Goal: Task Accomplishment & Management: Use online tool/utility

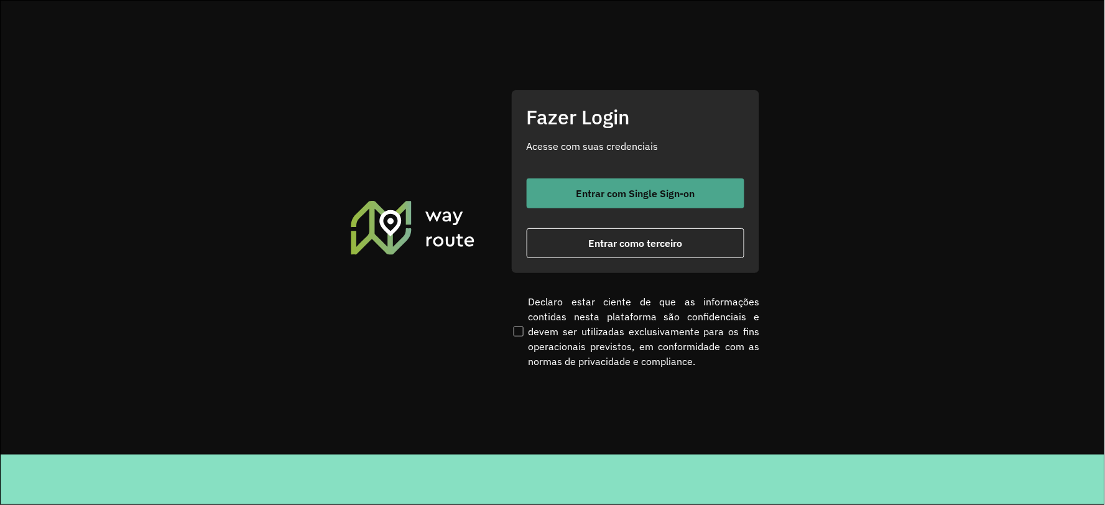
click at [615, 180] on button "Entrar com Single Sign-on" at bounding box center [636, 193] width 218 height 30
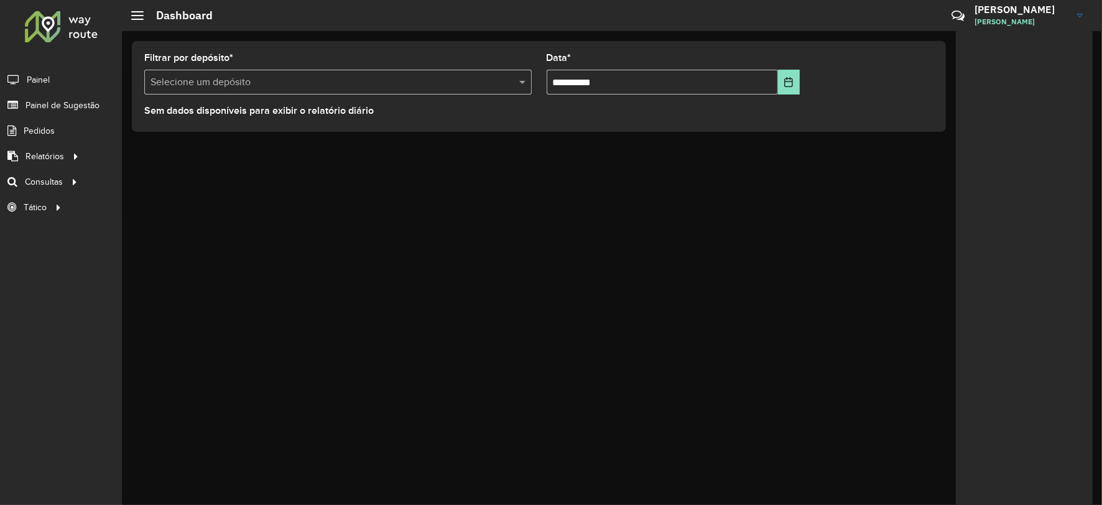
click at [405, 95] on formly-field "Filtrar por depósito * Selecione um depósito" at bounding box center [338, 78] width 402 height 51
click at [412, 73] on div "Selecione um depósito" at bounding box center [337, 82] width 387 height 25
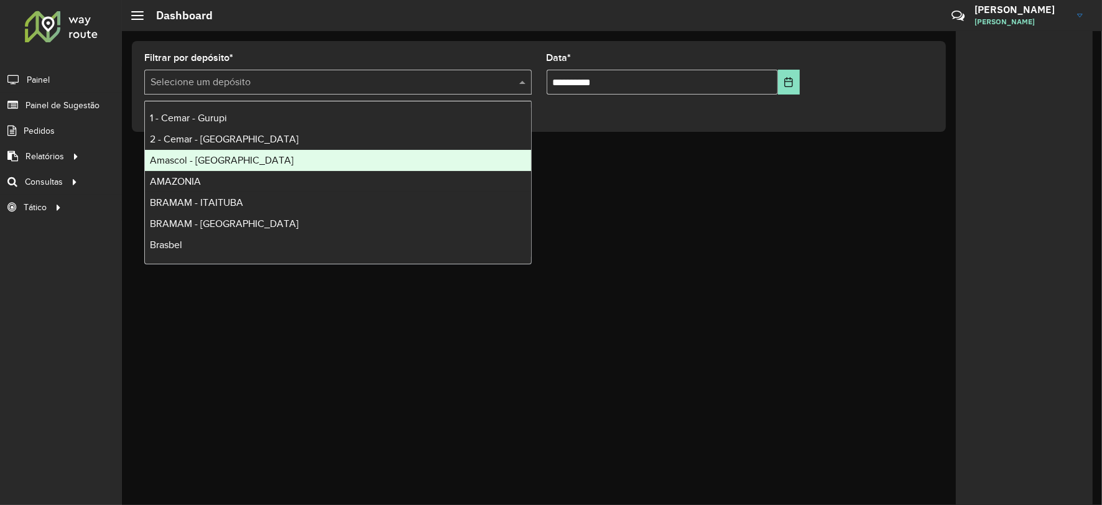
click at [58, 264] on div "Roteirizador AmbevTech Painel Painel de Sugestão Pedidos Relatórios Clientes Cl…" at bounding box center [61, 252] width 122 height 505
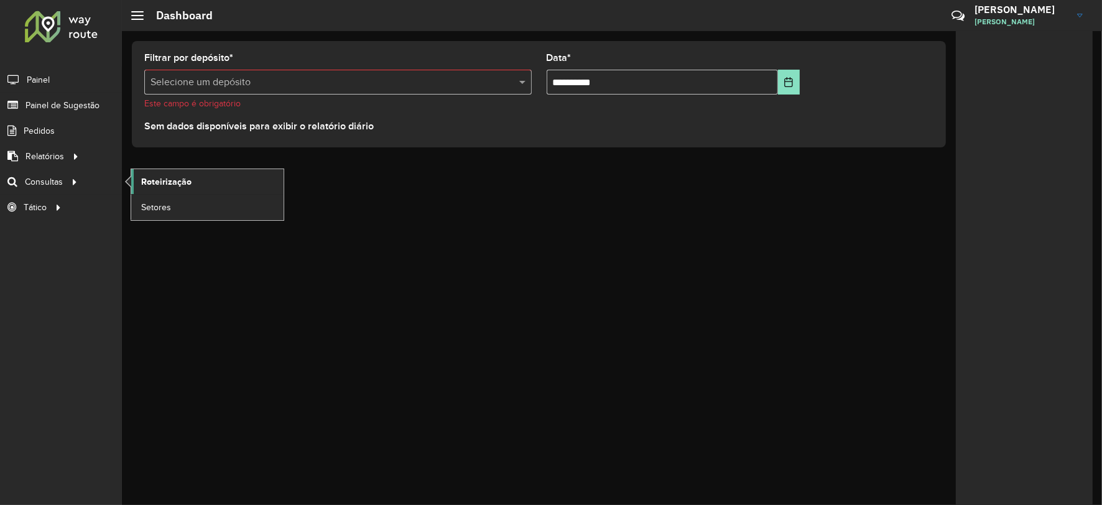
click at [168, 173] on link "Roteirização" at bounding box center [207, 181] width 152 height 25
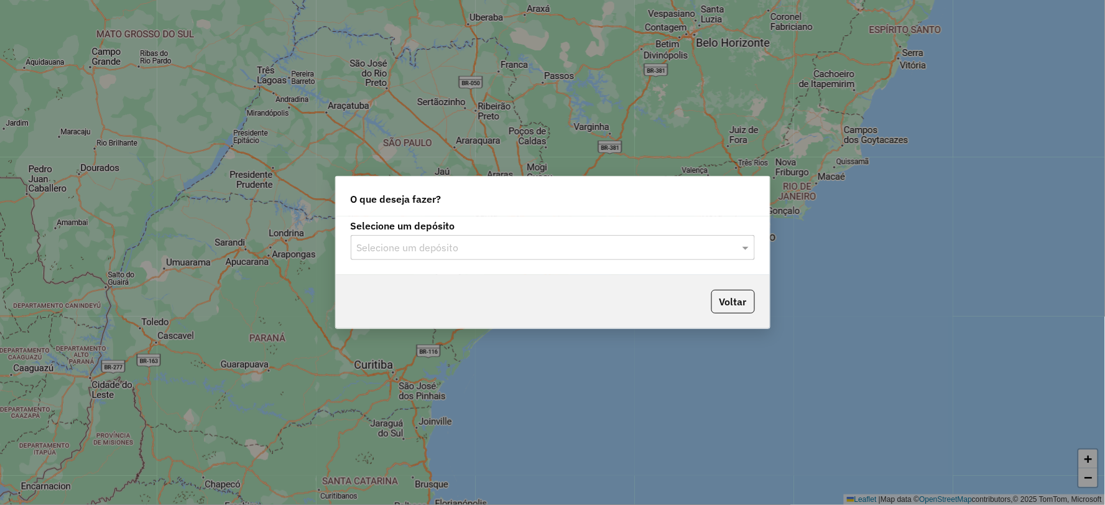
click at [383, 233] on label "Selecione um depósito" at bounding box center [553, 225] width 404 height 15
click at [397, 241] on input "text" at bounding box center [540, 248] width 367 height 15
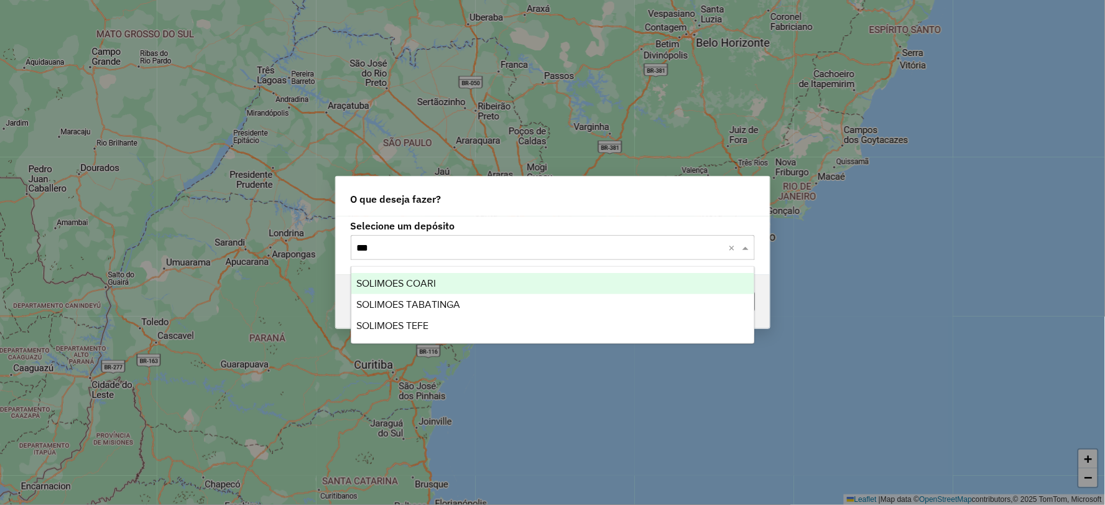
type input "****"
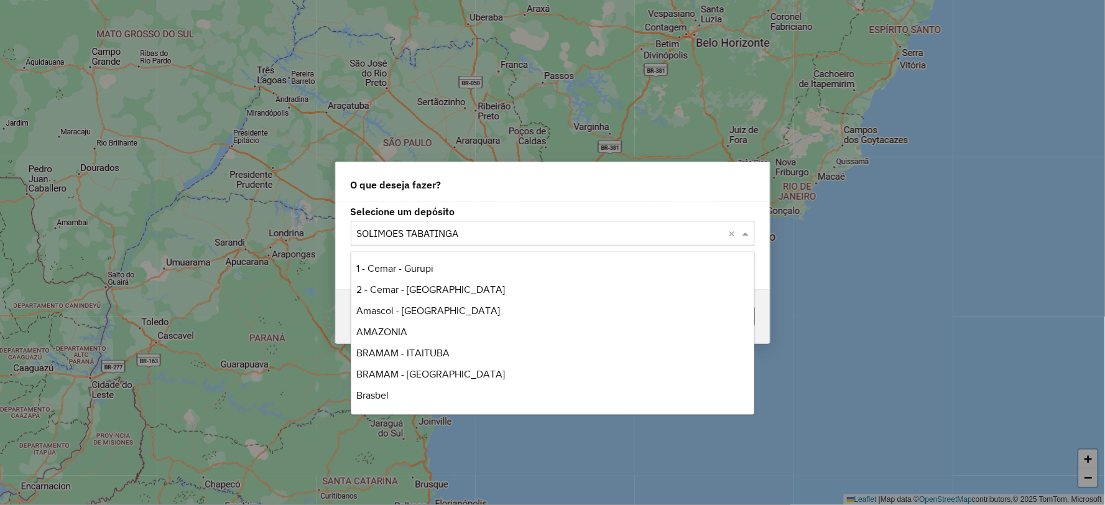
click at [504, 234] on input "text" at bounding box center [540, 233] width 367 height 15
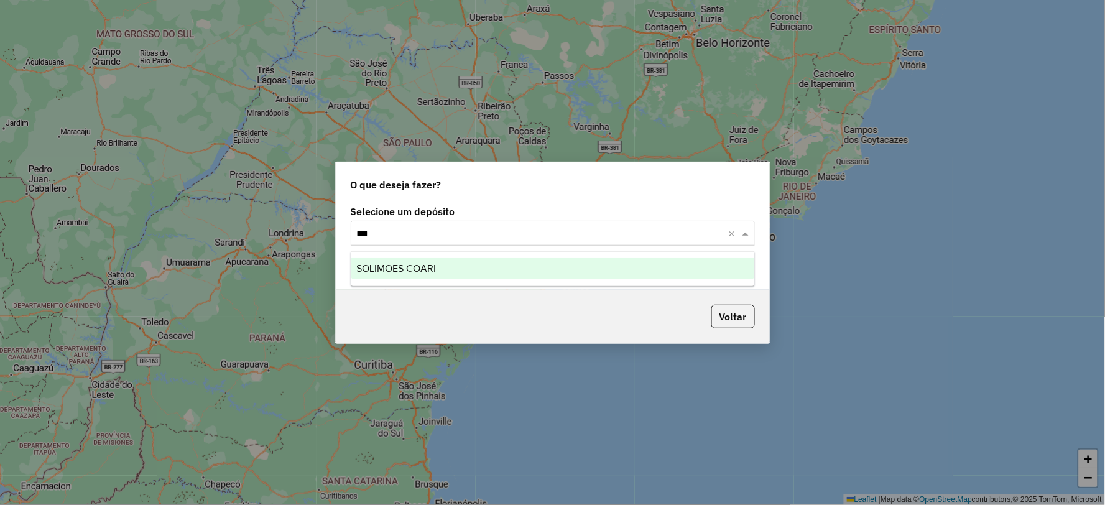
type input "****"
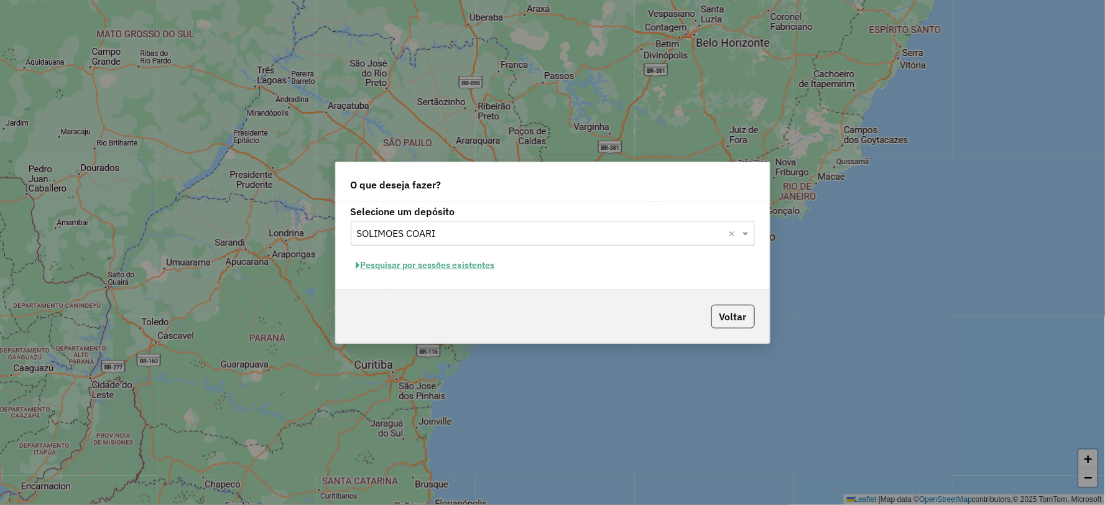
click at [461, 272] on button "Pesquisar por sessões existentes" at bounding box center [426, 265] width 150 height 19
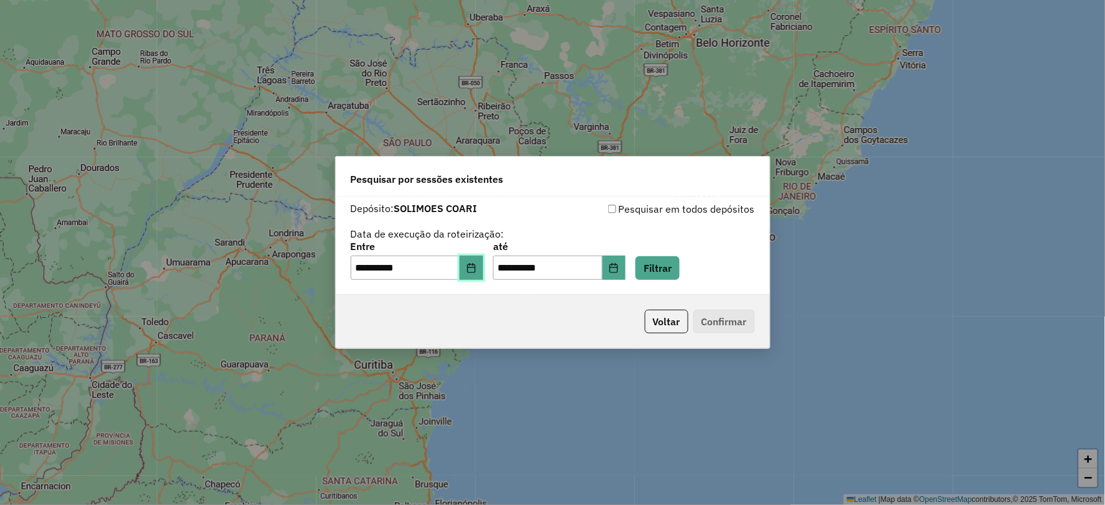
click at [468, 274] on button "Choose Date" at bounding box center [471, 268] width 24 height 25
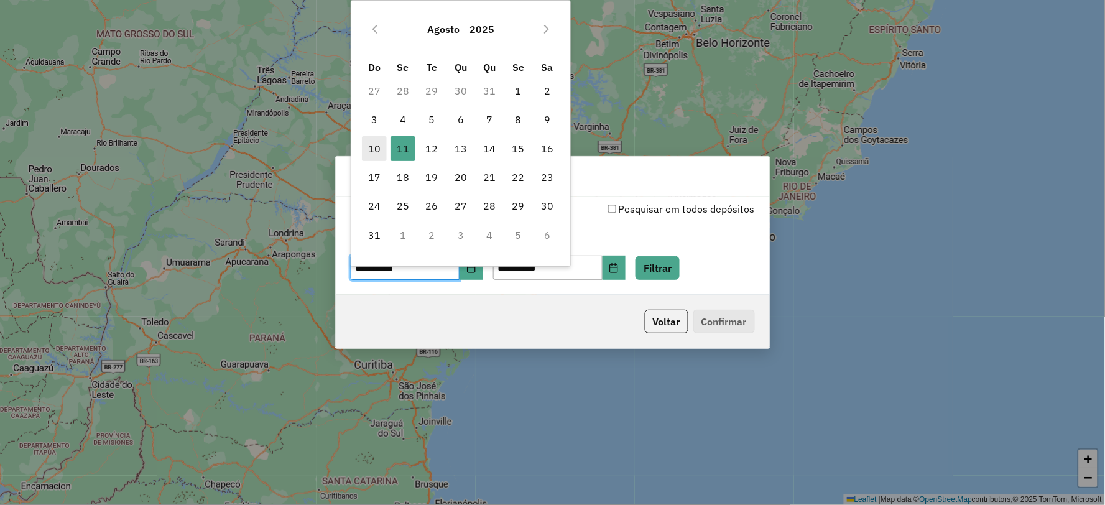
click at [376, 145] on span "10" at bounding box center [374, 148] width 25 height 25
type input "**********"
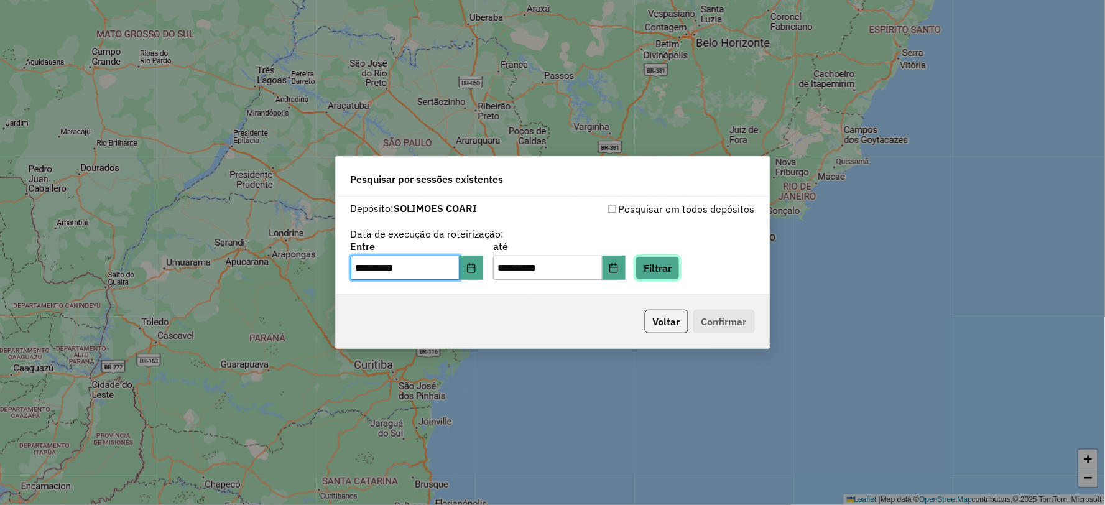
click at [680, 278] on button "Filtrar" at bounding box center [657, 268] width 44 height 24
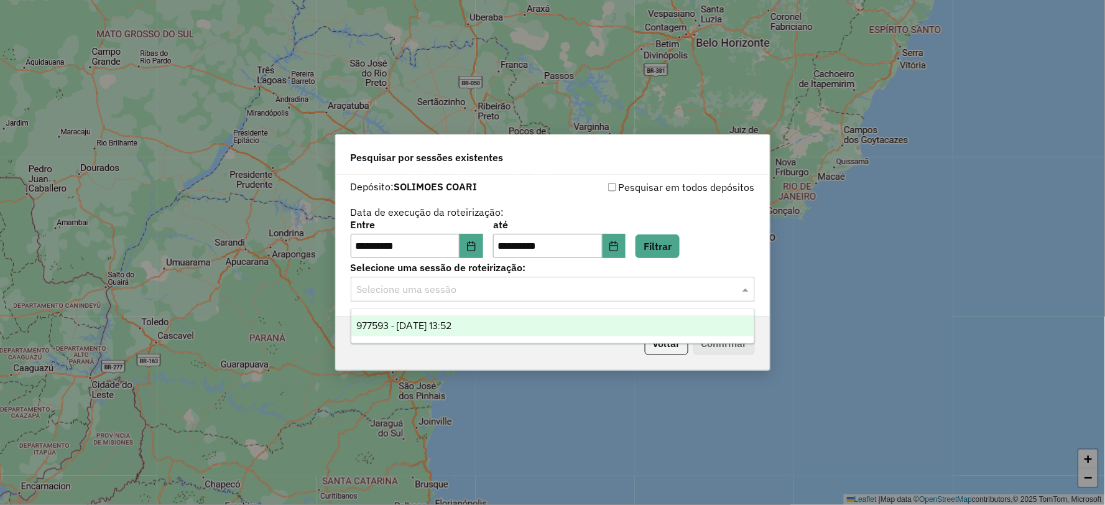
click at [704, 283] on input "text" at bounding box center [540, 289] width 367 height 15
drag, startPoint x: 426, startPoint y: 322, endPoint x: 744, endPoint y: 321, distance: 318.3
click at [428, 320] on span "977593 - 11/08/2025 13:52" at bounding box center [403, 325] width 95 height 11
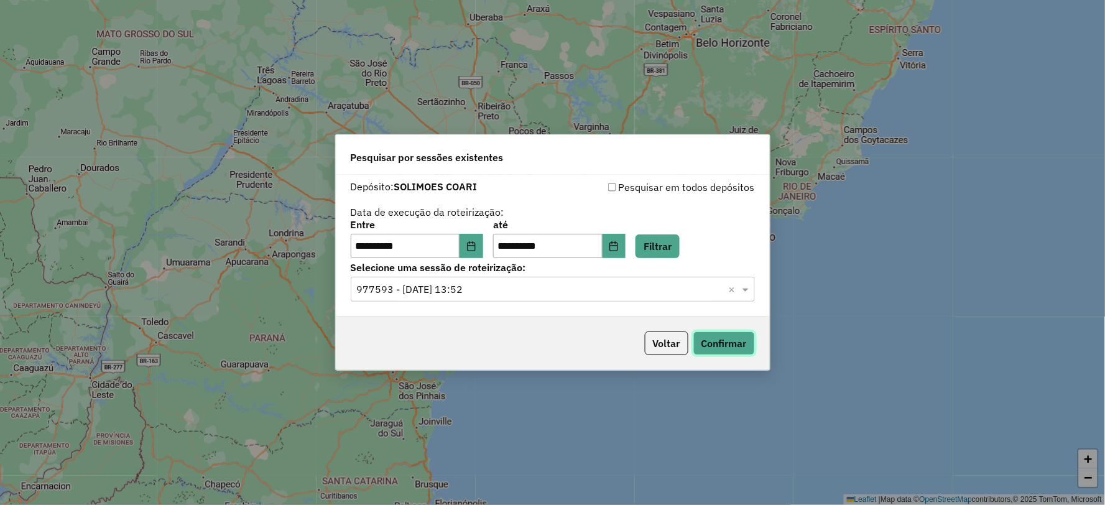
click at [739, 336] on button "Confirmar" at bounding box center [724, 343] width 62 height 24
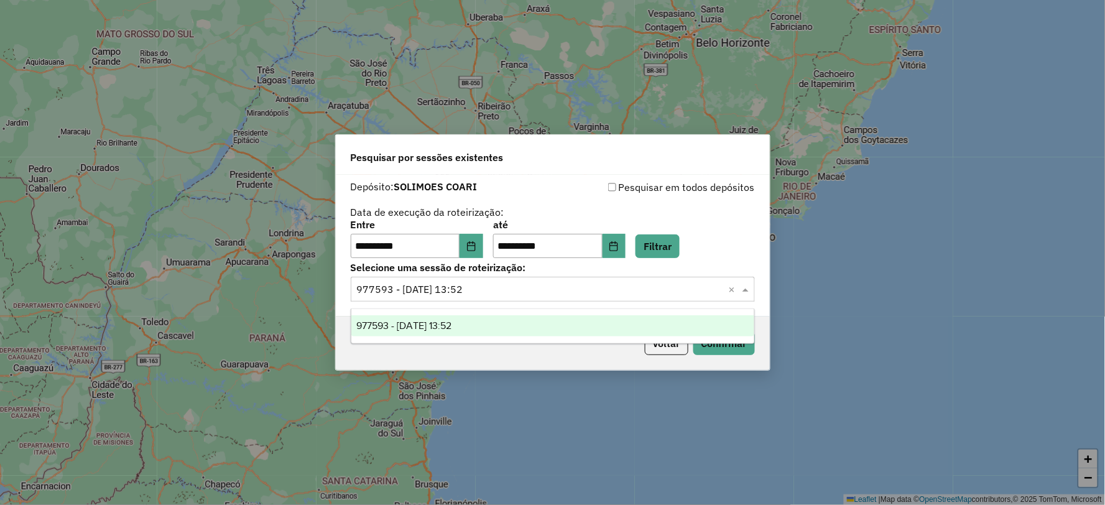
click at [484, 291] on input "text" at bounding box center [540, 289] width 367 height 15
click at [484, 290] on input "text" at bounding box center [540, 289] width 367 height 15
click at [541, 171] on div "Pesquisar por sessões existentes" at bounding box center [553, 155] width 434 height 40
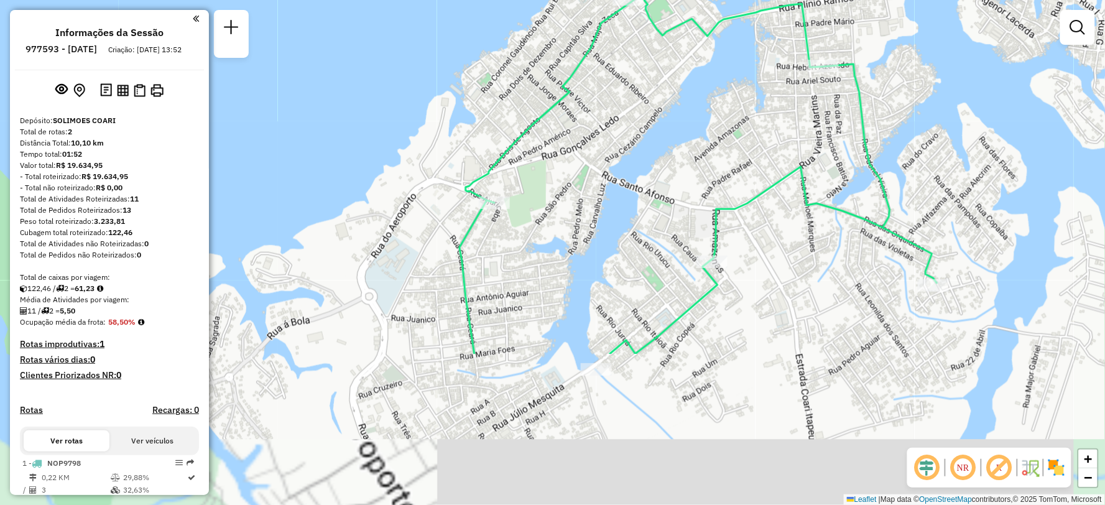
drag, startPoint x: 632, startPoint y: 202, endPoint x: 689, endPoint y: 102, distance: 115.3
click at [689, 102] on div "Janela de atendimento Grade de atendimento Capacidade Transportadoras Veículos …" at bounding box center [552, 252] width 1105 height 505
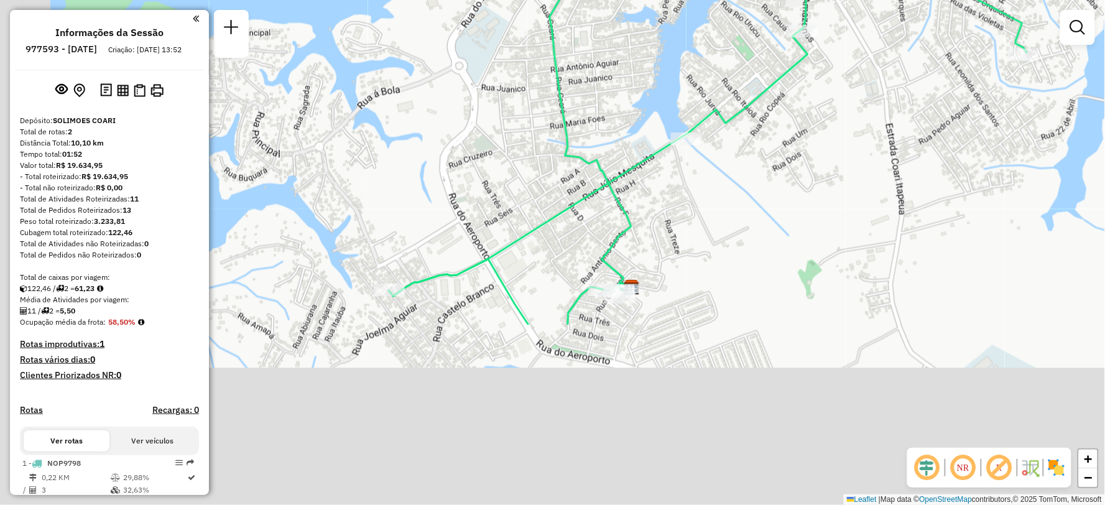
drag, startPoint x: 690, startPoint y: 250, endPoint x: 766, endPoint y: 36, distance: 226.9
click at [766, 36] on icon at bounding box center [708, 30] width 638 height 532
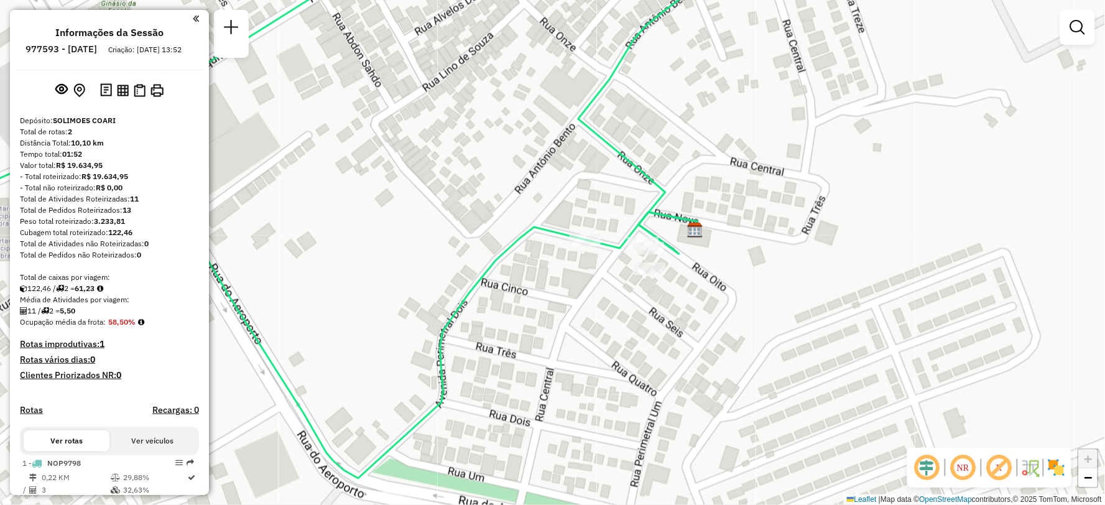
drag, startPoint x: 753, startPoint y: 221, endPoint x: 762, endPoint y: 244, distance: 24.6
click at [762, 244] on div "Janela de atendimento Grade de atendimento Capacidade Transportadoras Veículos …" at bounding box center [552, 252] width 1105 height 505
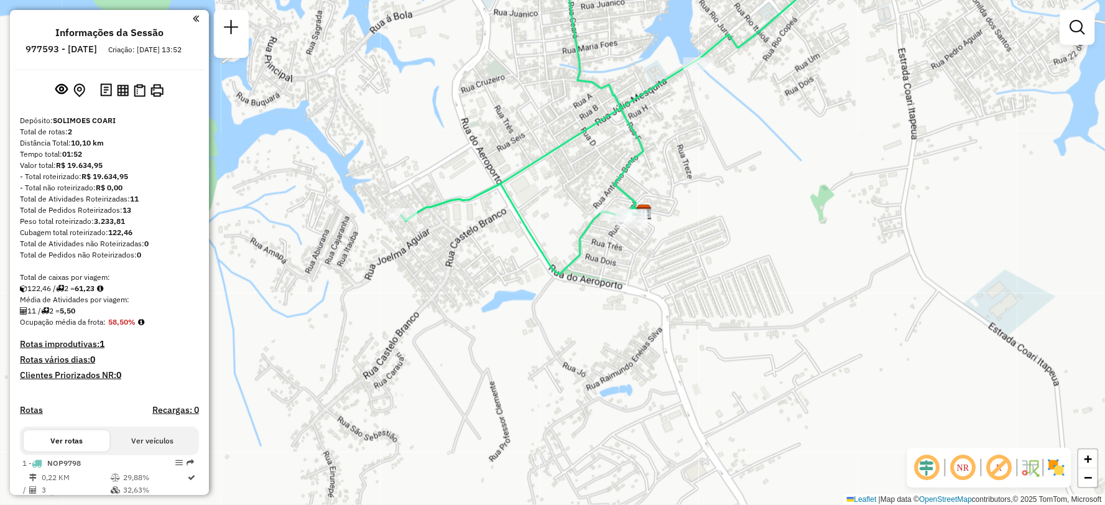
drag, startPoint x: 906, startPoint y: 225, endPoint x: 747, endPoint y: 216, distance: 160.0
click at [747, 216] on div "Janela de atendimento Grade de atendimento Capacidade Transportadoras Veículos …" at bounding box center [552, 252] width 1105 height 505
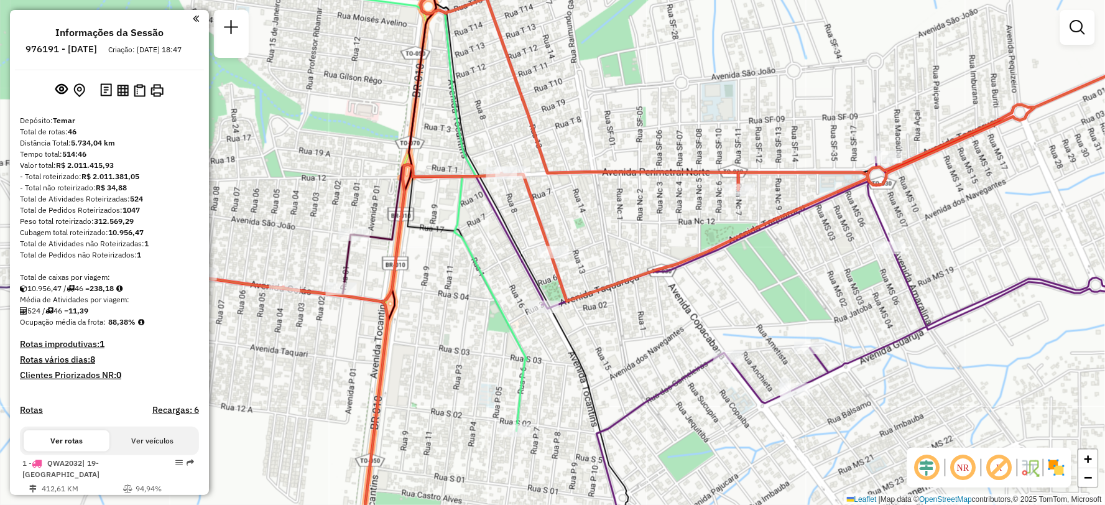
scroll to position [3411, 0]
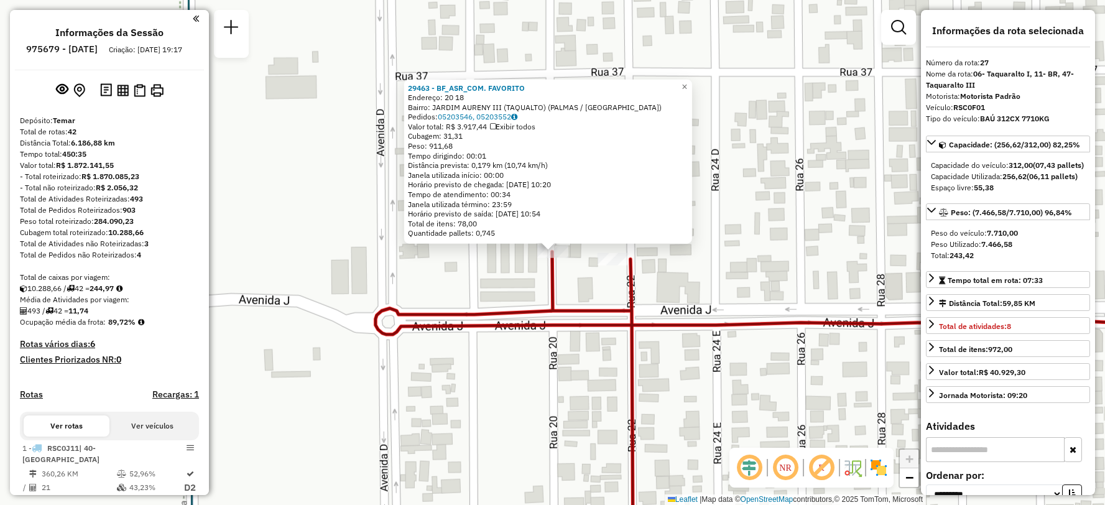
select select "**********"
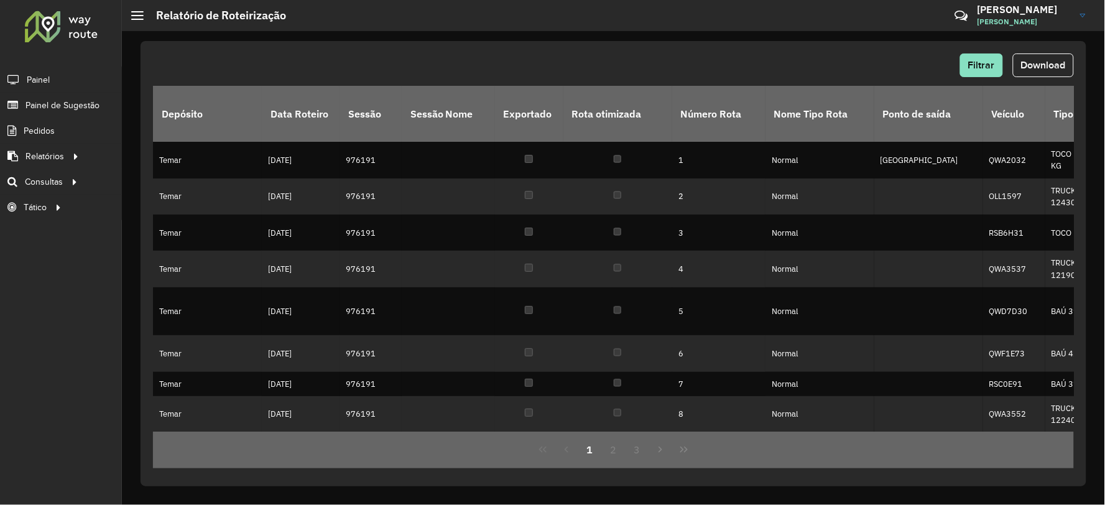
click at [54, 22] on div at bounding box center [61, 26] width 75 height 32
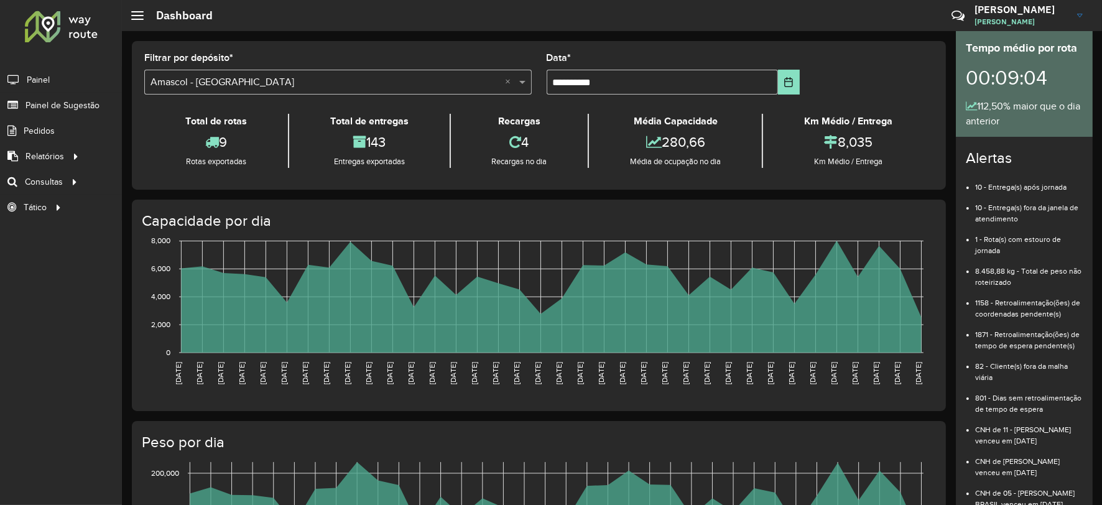
drag, startPoint x: 429, startPoint y: 31, endPoint x: 350, endPoint y: 57, distance: 83.0
click at [427, 31] on div "**********" at bounding box center [539, 447] width 834 height 832
click at [806, 20] on div "Críticas? Dúvidas? Elogios? Sugestões? Entre em contato conosco!" at bounding box center [868, 21] width 130 height 34
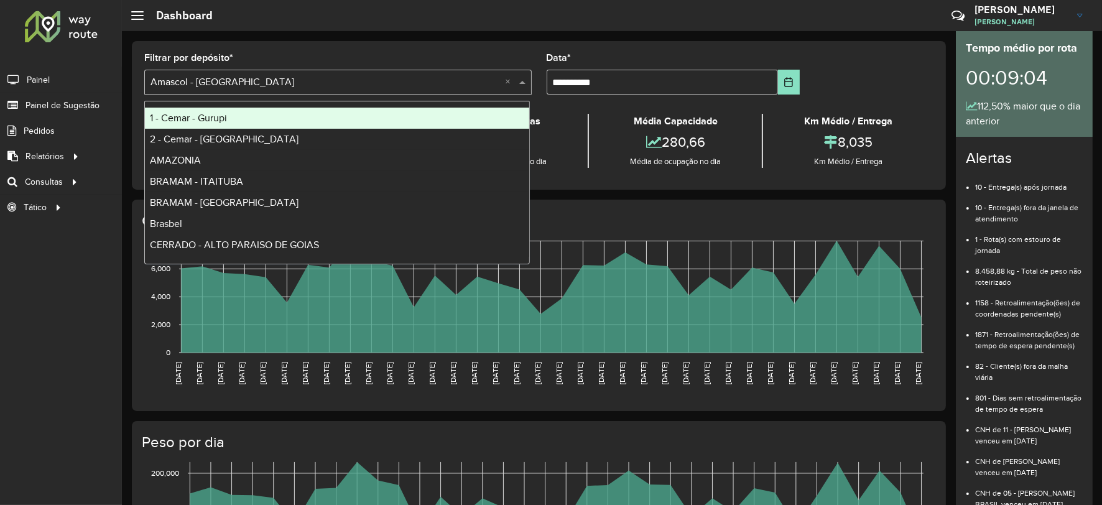
click at [234, 86] on input "text" at bounding box center [325, 82] width 350 height 15
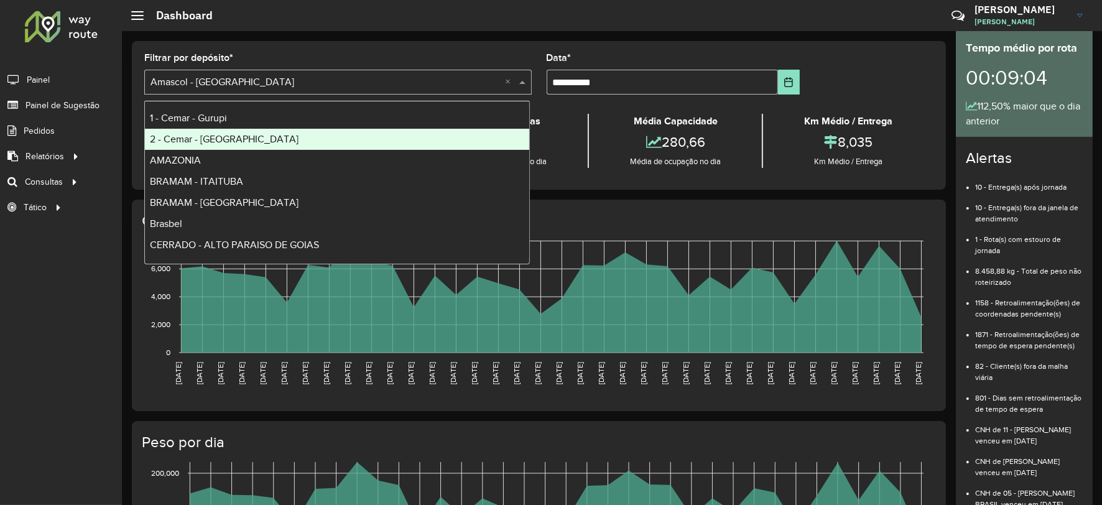
click at [63, 269] on div "Roteirizador AmbevTech Painel Painel de Sugestão Pedidos Relatórios Clientes Cl…" at bounding box center [61, 252] width 122 height 505
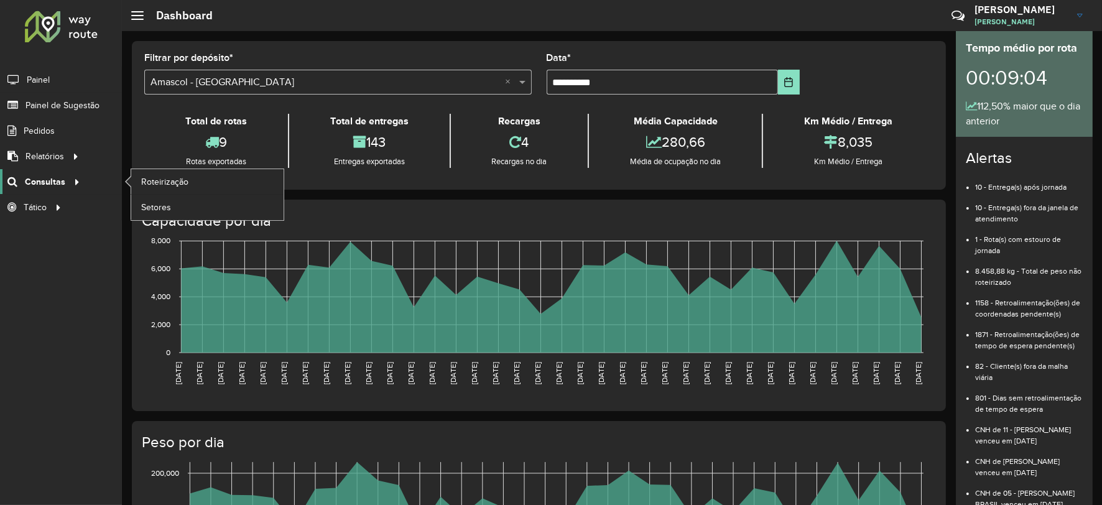
click at [54, 175] on link "Consultas" at bounding box center [42, 181] width 84 height 25
click at [154, 181] on span "Roteirização" at bounding box center [166, 181] width 50 height 13
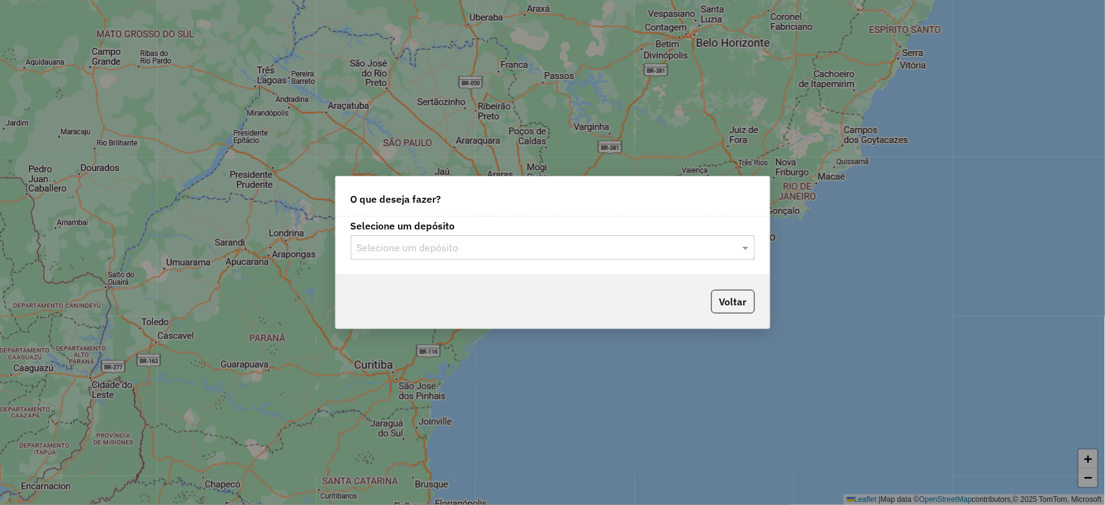
click at [533, 241] on input "text" at bounding box center [540, 248] width 367 height 15
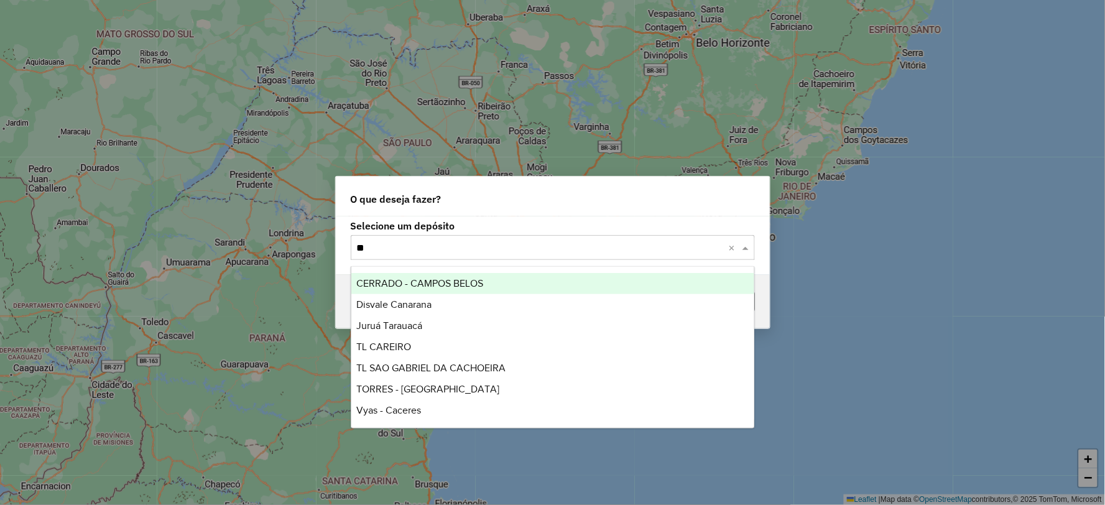
type input "*"
